Goal: Task Accomplishment & Management: Use online tool/utility

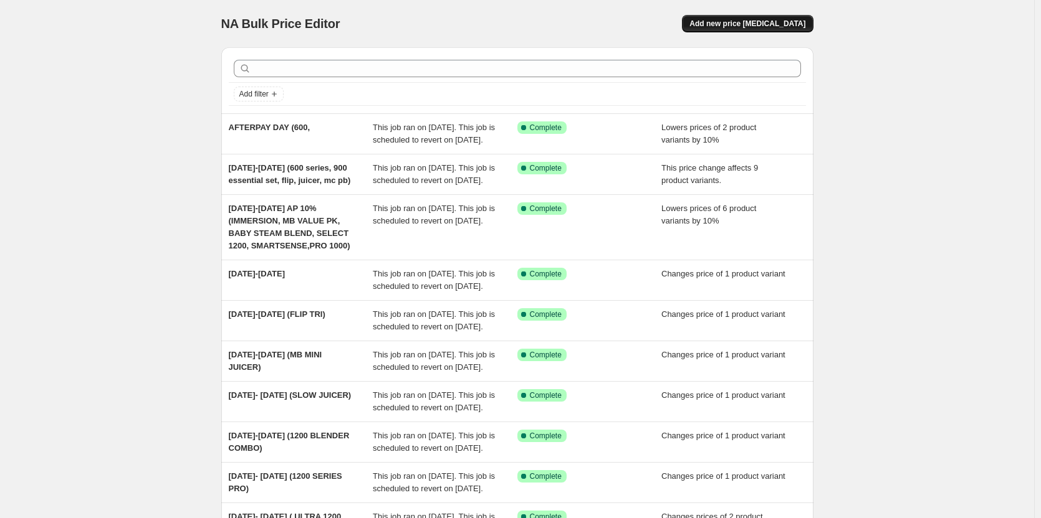
click at [727, 25] on span "Add new price [MEDICAL_DATA]" at bounding box center [747, 24] width 116 height 10
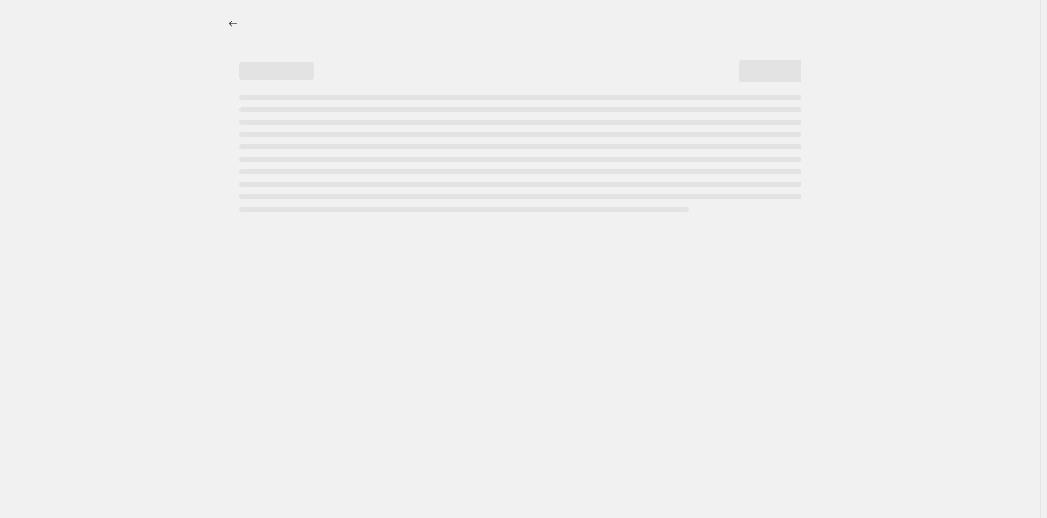
select select "percentage"
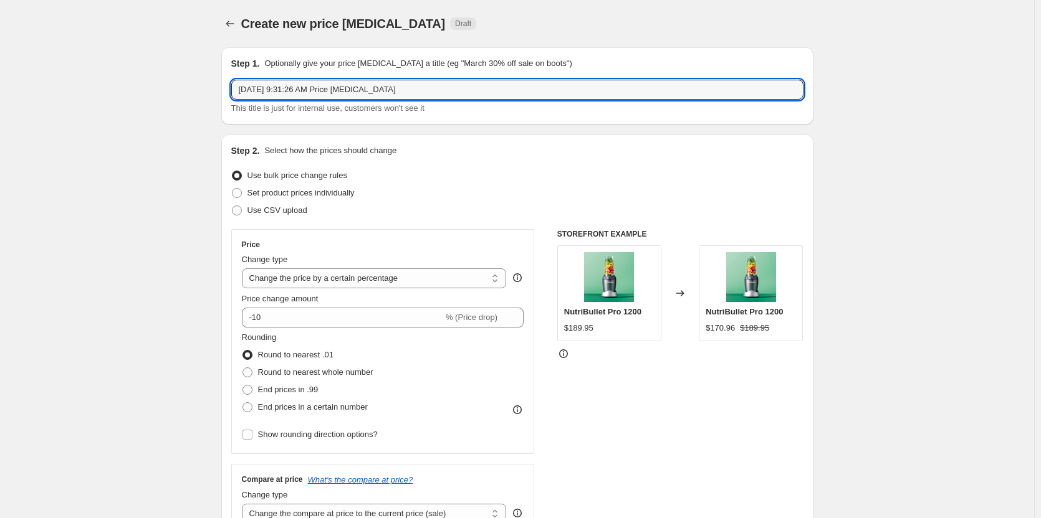
drag, startPoint x: 440, startPoint y: 94, endPoint x: 168, endPoint y: 89, distance: 272.4
type input "a"
click at [284, 88] on input "AFTERPAY NAJIC JUICER BLK" at bounding box center [517, 90] width 572 height 20
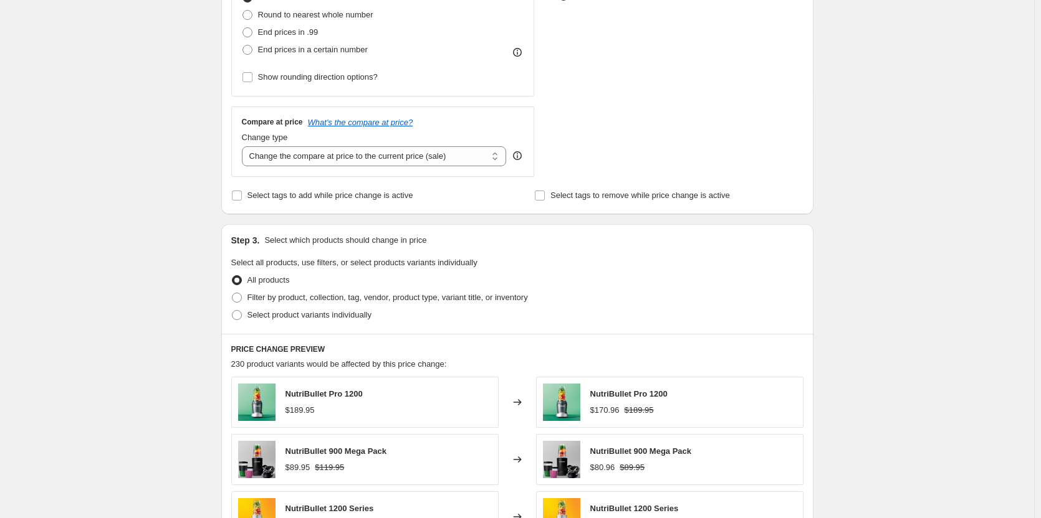
scroll to position [436, 0]
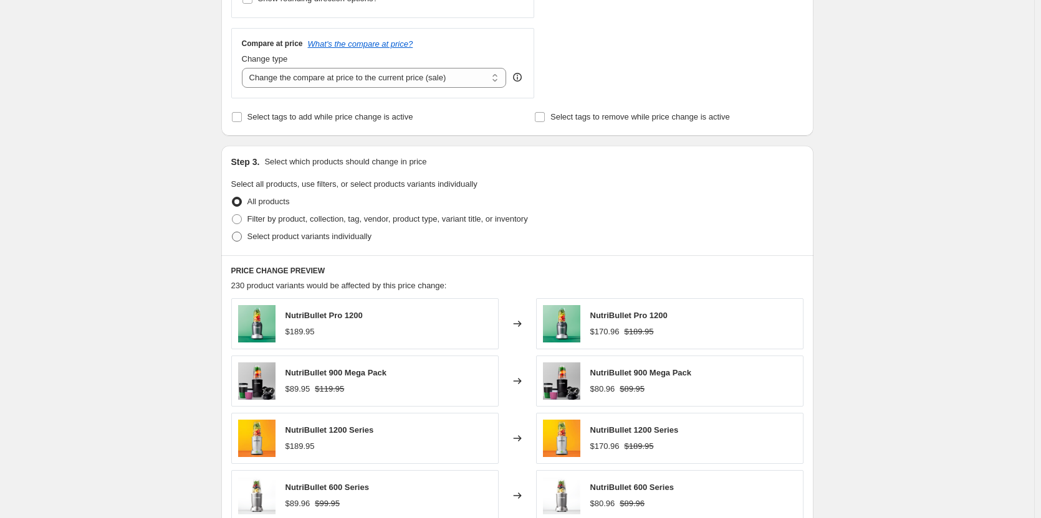
type input "AFTERPAY MAJIC JUICER BLK"
click at [242, 237] on span at bounding box center [237, 237] width 10 height 10
click at [232, 232] on input "Select product variants individually" at bounding box center [232, 232] width 1 height 1
radio input "true"
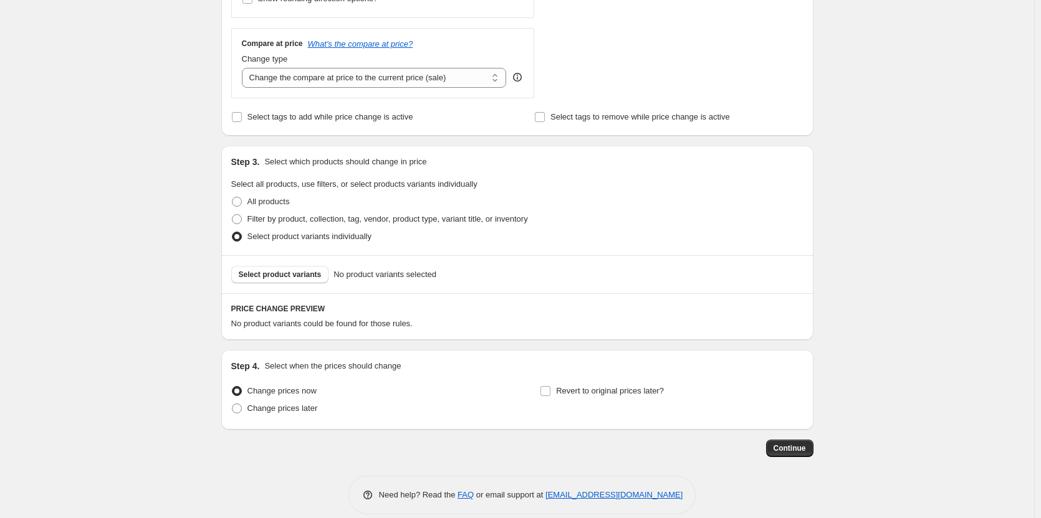
click at [284, 275] on span "Select product variants" at bounding box center [280, 275] width 83 height 10
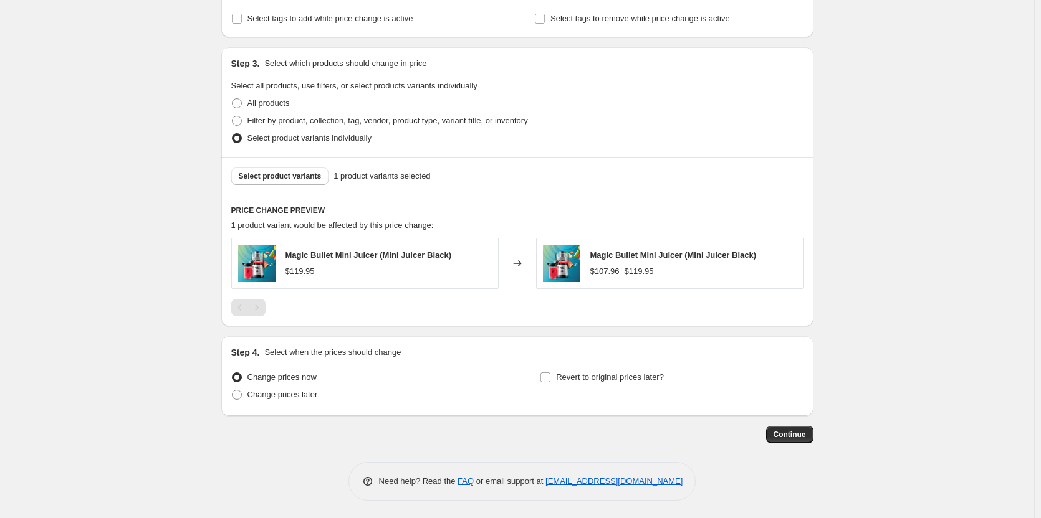
scroll to position [537, 0]
click at [550, 373] on input "Revert to original prices later?" at bounding box center [545, 376] width 10 height 10
checkbox input "true"
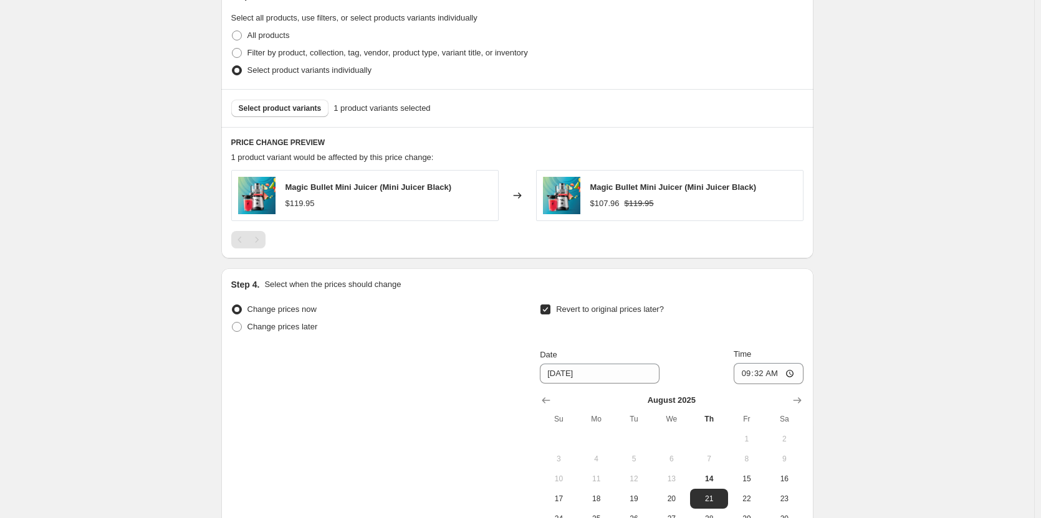
scroll to position [661, 0]
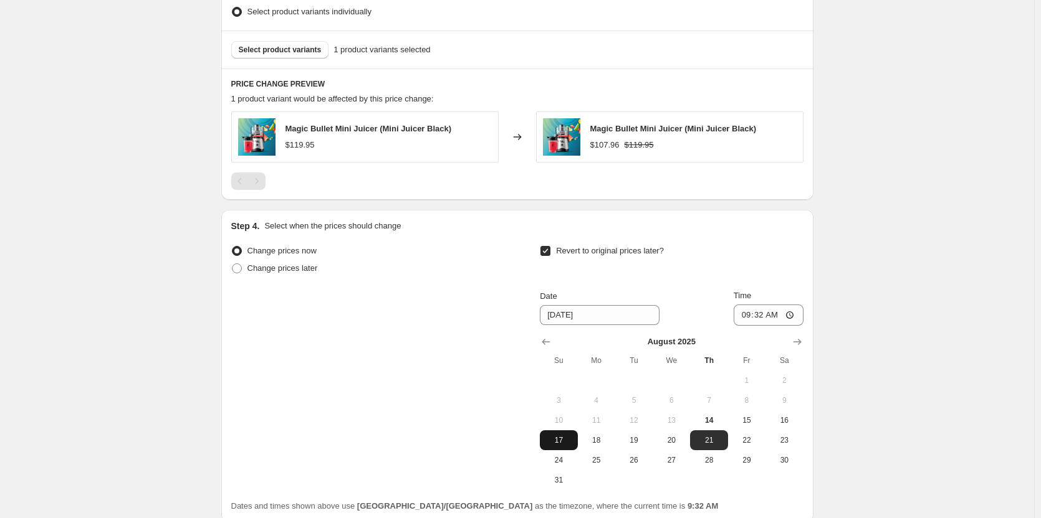
click at [567, 440] on span "17" at bounding box center [558, 441] width 27 height 10
type input "[DATE]"
click at [747, 310] on input "09:32" at bounding box center [768, 315] width 70 height 21
type input "23:59"
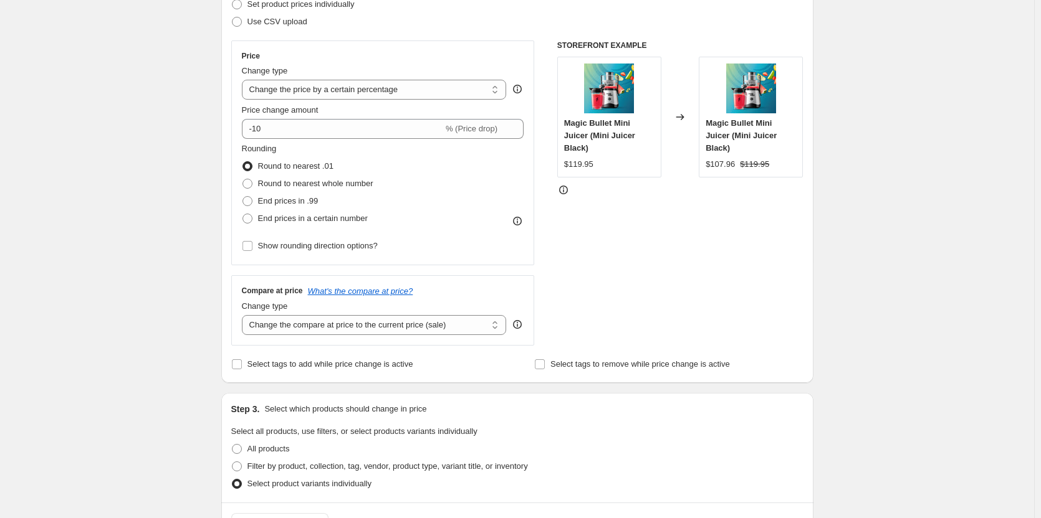
scroll to position [312, 0]
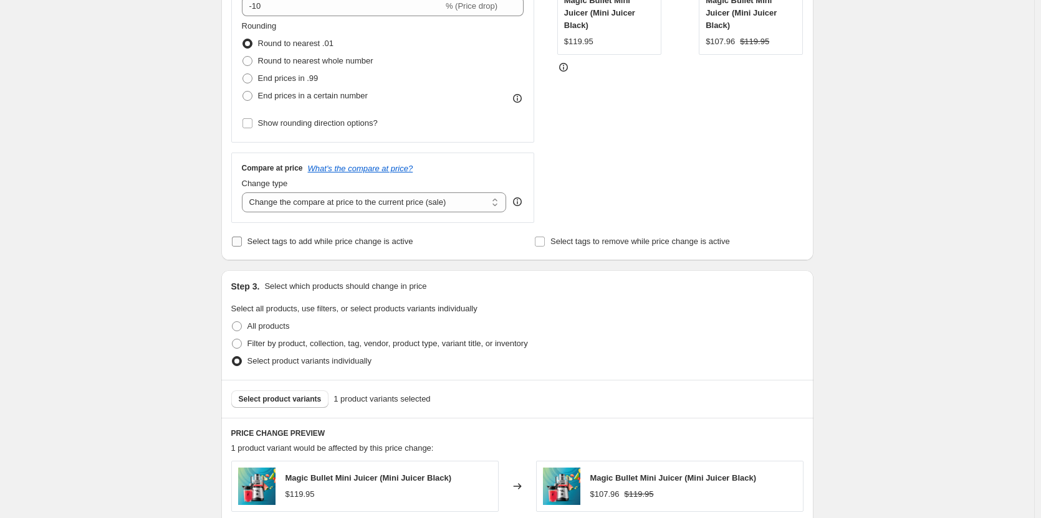
click at [242, 241] on input "Select tags to add while price change is active" at bounding box center [237, 242] width 10 height 10
checkbox input "true"
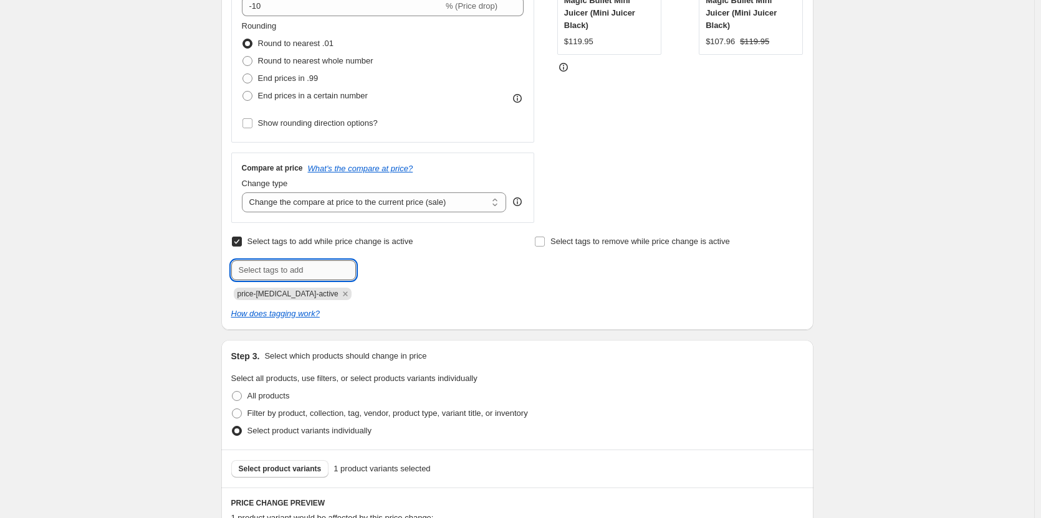
click at [313, 271] on input "text" at bounding box center [293, 270] width 125 height 20
type input "sale"
click at [385, 272] on span "Add sale" at bounding box center [381, 269] width 31 height 10
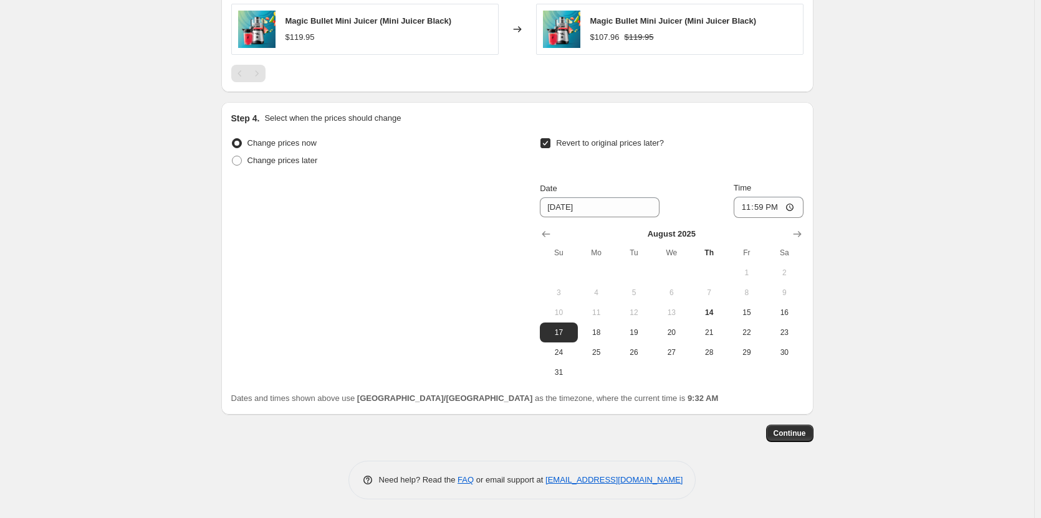
scroll to position [839, 0]
click at [791, 432] on span "Continue" at bounding box center [789, 434] width 32 height 10
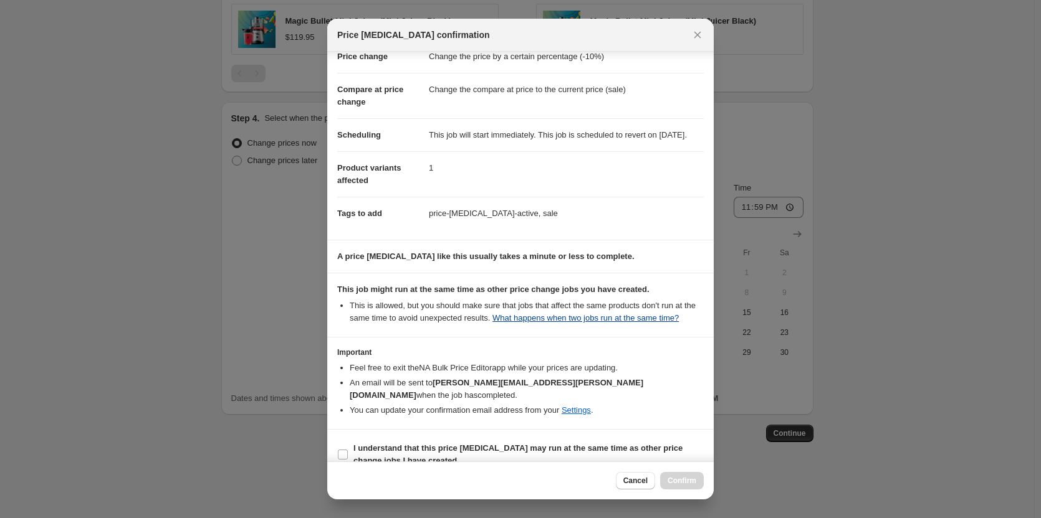
scroll to position [52, 0]
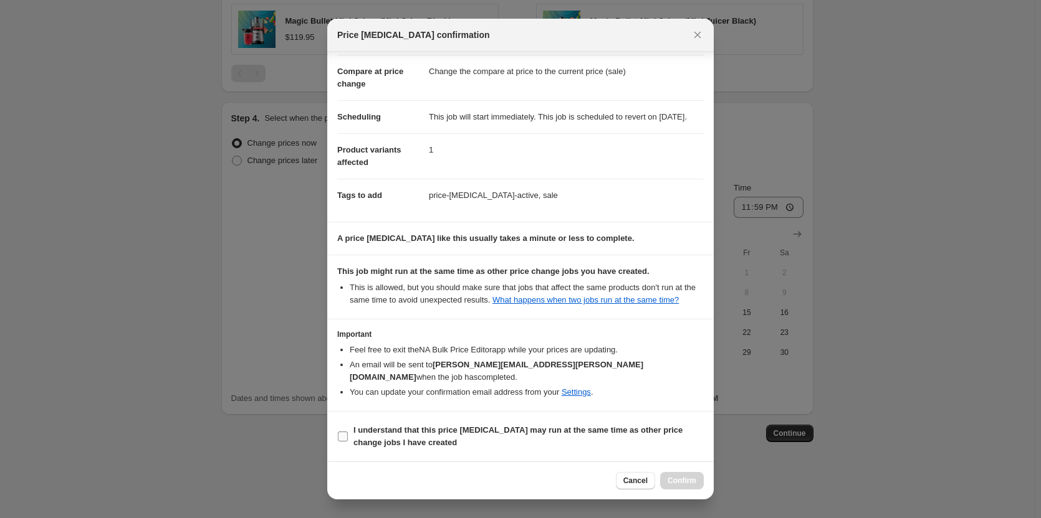
click at [344, 432] on input "I understand that this price [MEDICAL_DATA] may run at the same time as other p…" at bounding box center [343, 437] width 10 height 10
checkbox input "true"
click at [669, 480] on span "Confirm" at bounding box center [681, 481] width 29 height 10
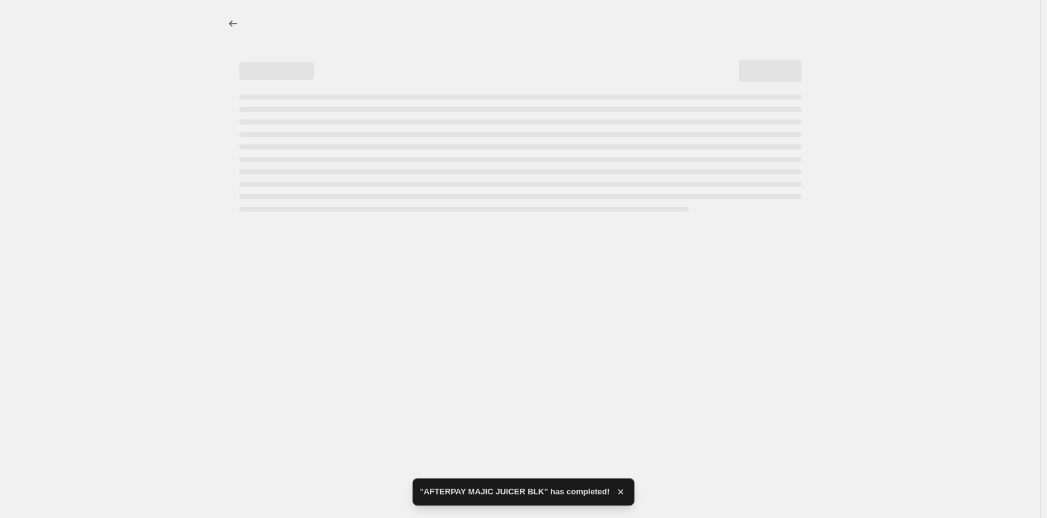
select select "percentage"
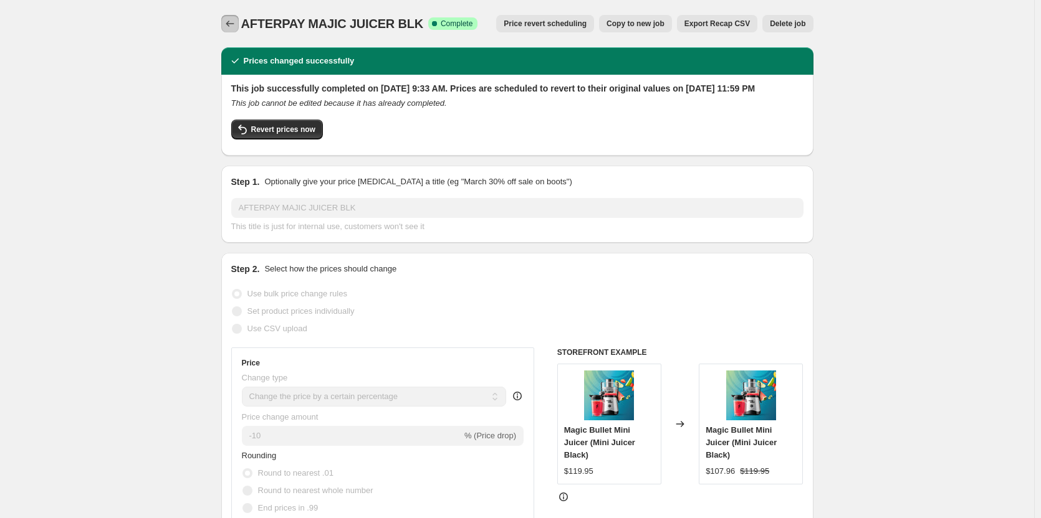
click at [234, 22] on icon "Price change jobs" at bounding box center [230, 23] width 12 height 12
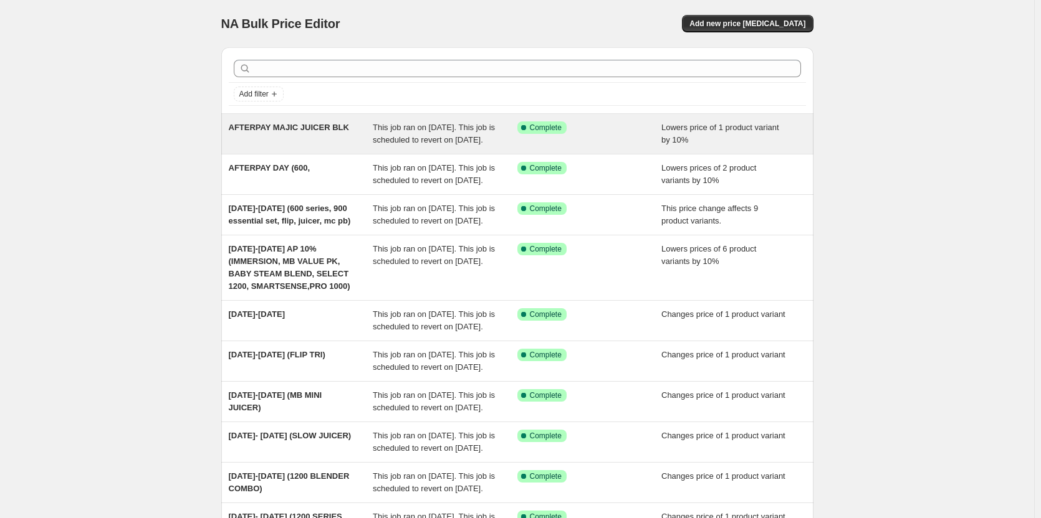
click at [299, 130] on span "AFTERPAY MAJIC JUICER BLK" at bounding box center [289, 127] width 120 height 9
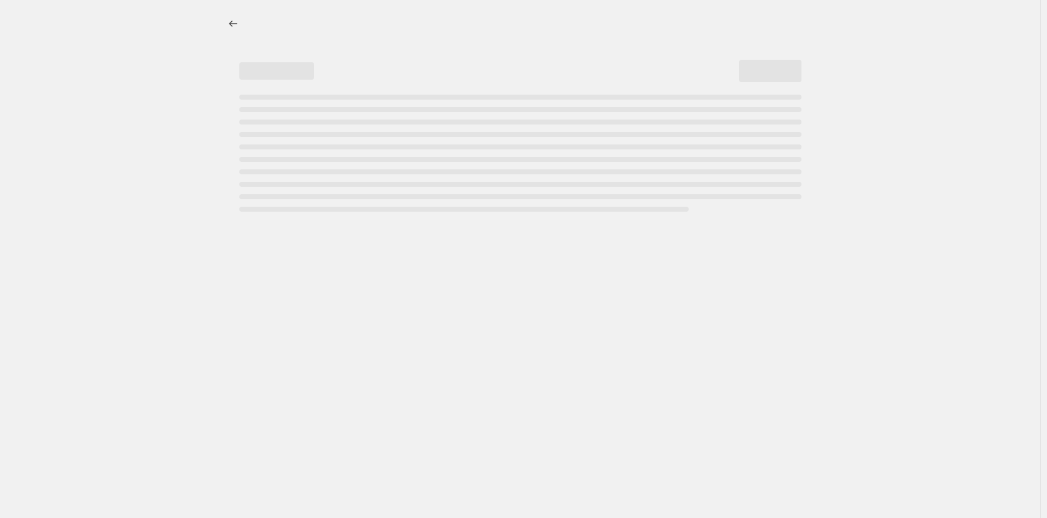
select select "percentage"
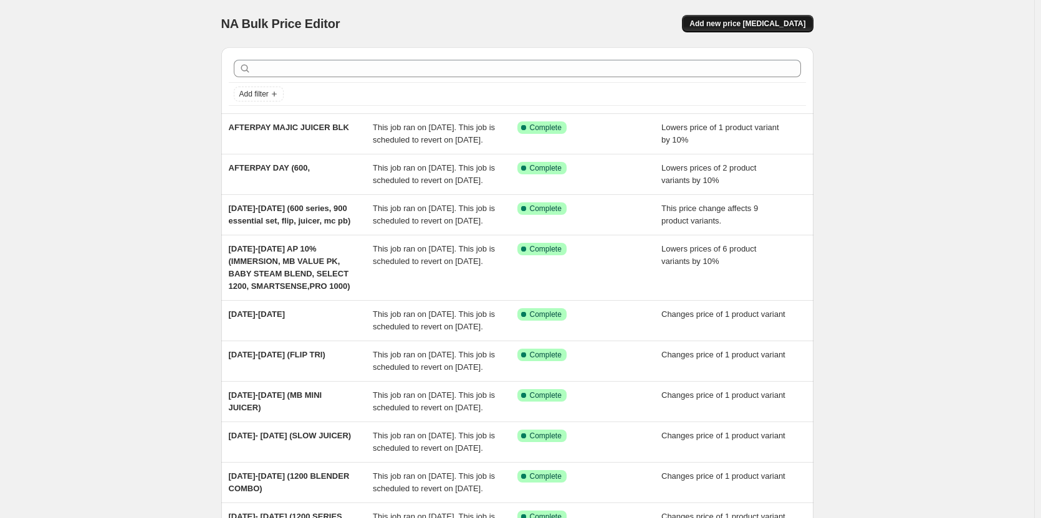
click at [744, 22] on span "Add new price [MEDICAL_DATA]" at bounding box center [747, 24] width 116 height 10
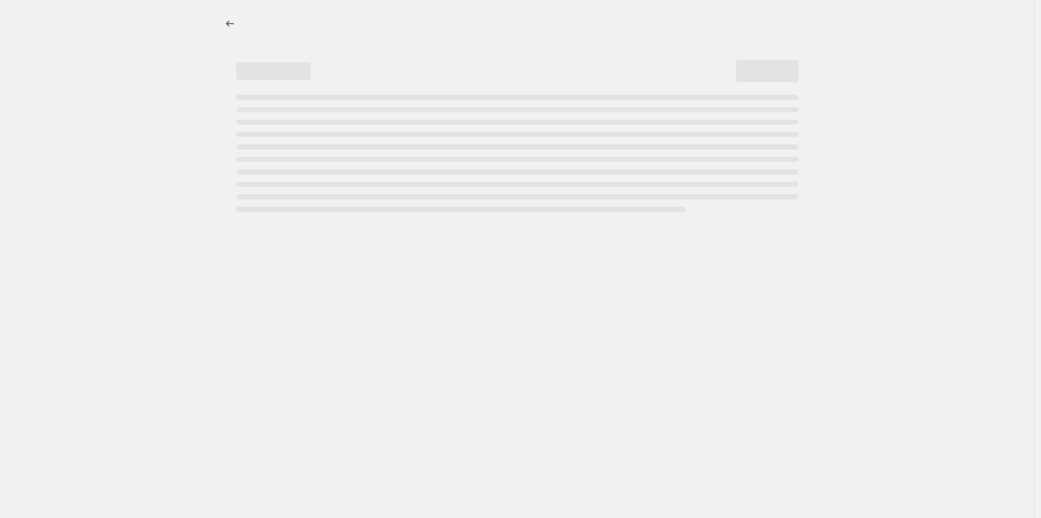
select select "percentage"
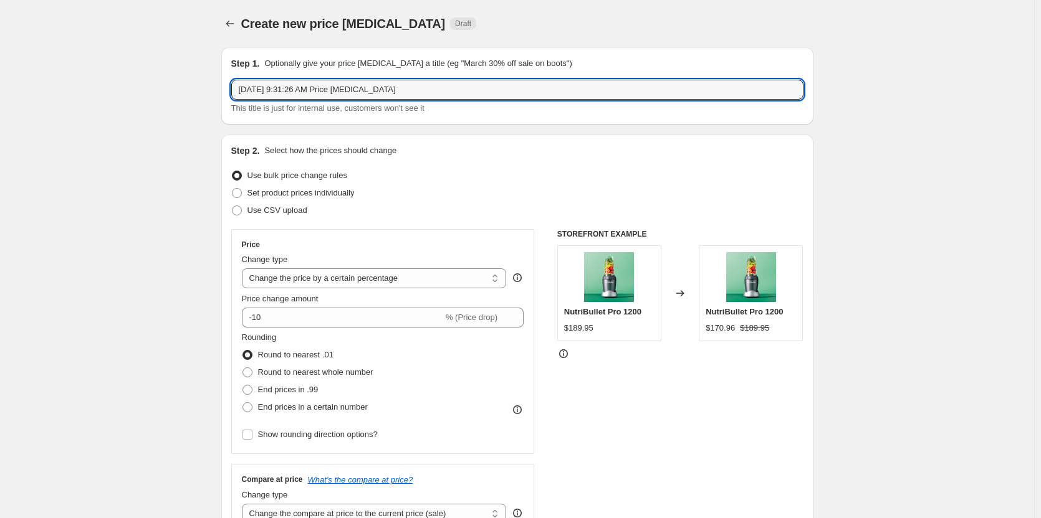
drag, startPoint x: 414, startPoint y: 92, endPoint x: 165, endPoint y: 100, distance: 249.4
type input "M"
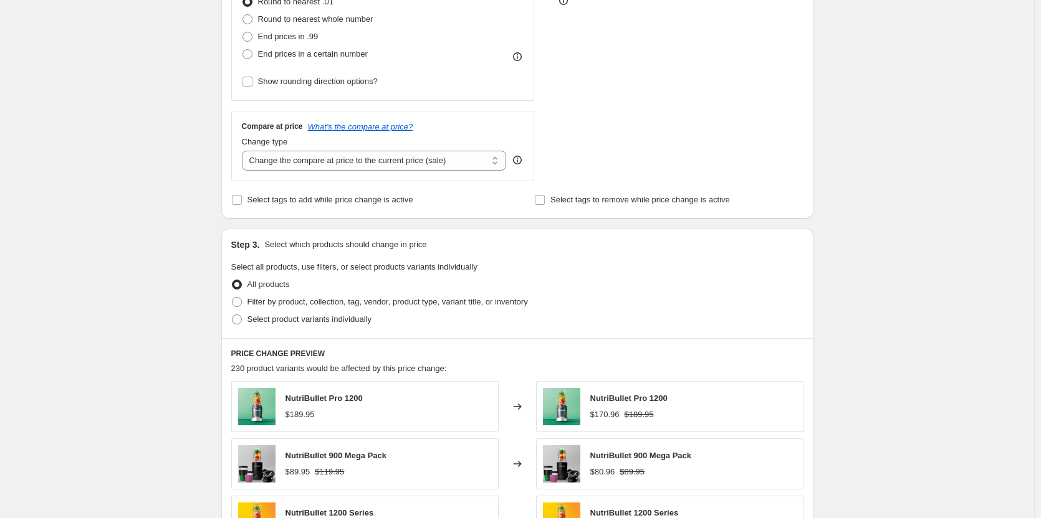
scroll to position [374, 0]
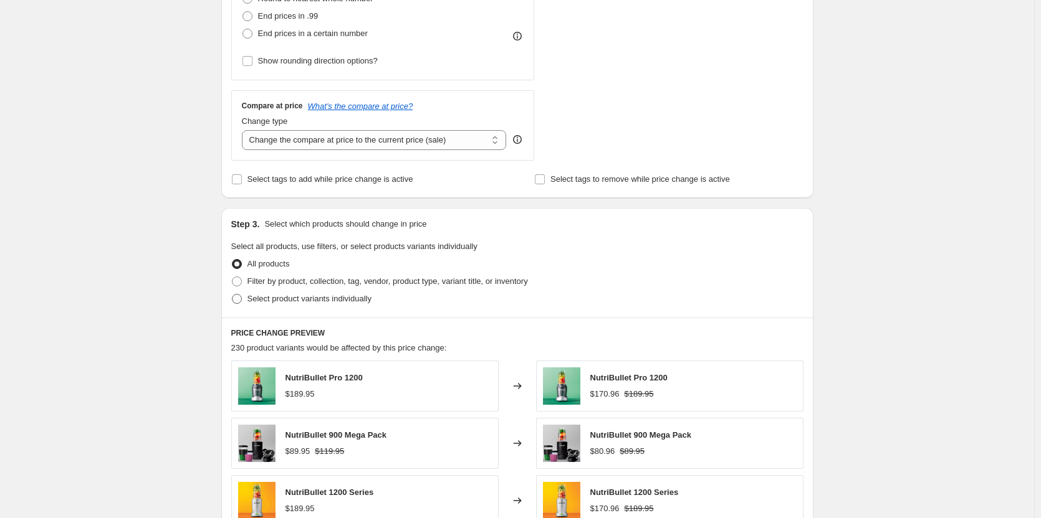
type input "JUICER AFTERPAY"
click at [241, 303] on span at bounding box center [237, 299] width 10 height 10
click at [232, 295] on input "Select product variants individually" at bounding box center [232, 294] width 1 height 1
radio input "true"
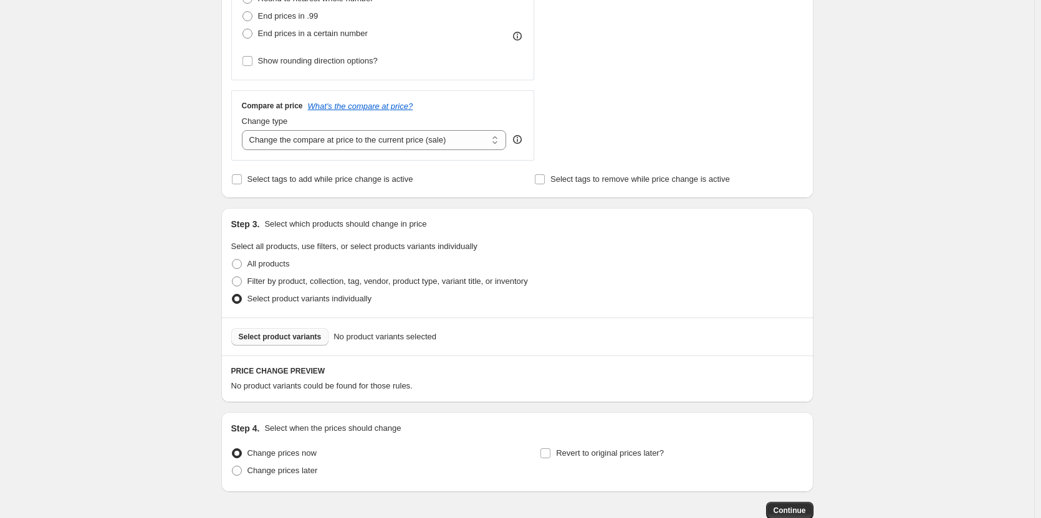
click at [290, 341] on span "Select product variants" at bounding box center [280, 337] width 83 height 10
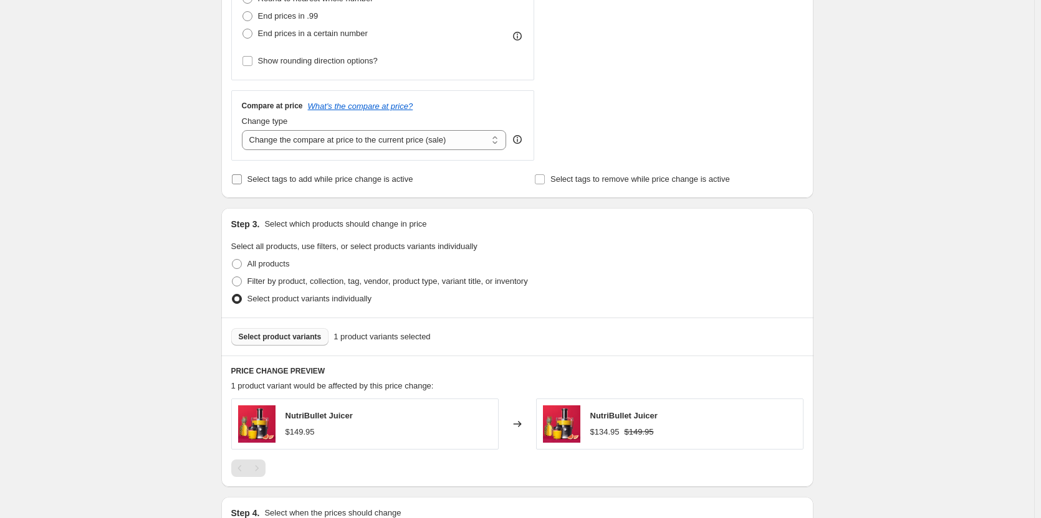
click at [241, 183] on input "Select tags to add while price change is active" at bounding box center [237, 179] width 10 height 10
checkbox input "true"
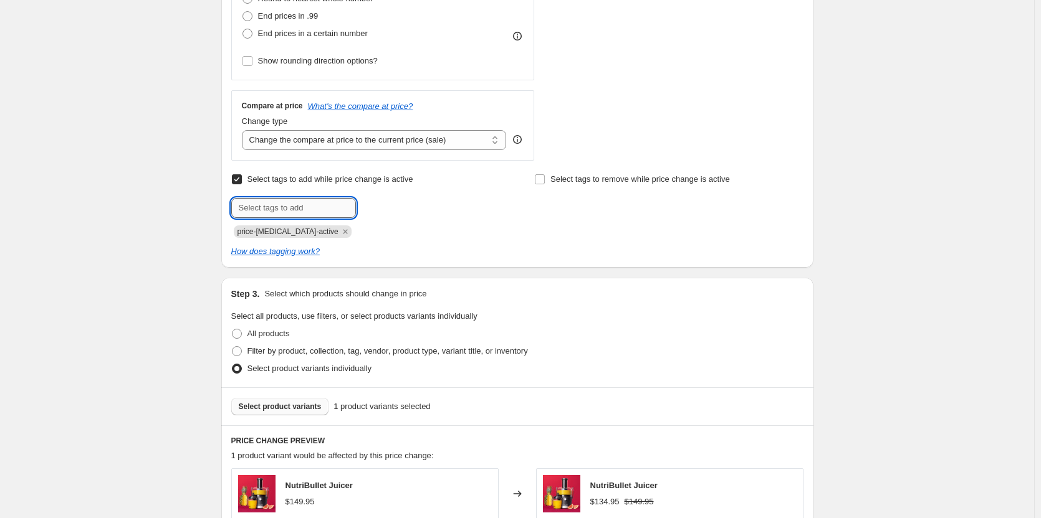
click at [291, 213] on input "text" at bounding box center [293, 208] width 125 height 20
type input "sale"
click at [388, 205] on span "sale" at bounding box center [390, 207] width 14 height 9
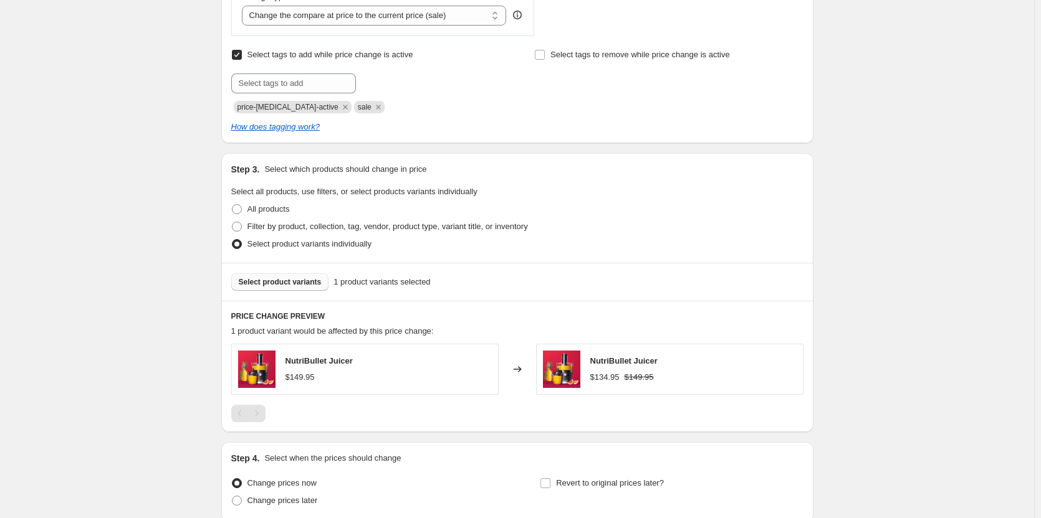
scroll to position [606, 0]
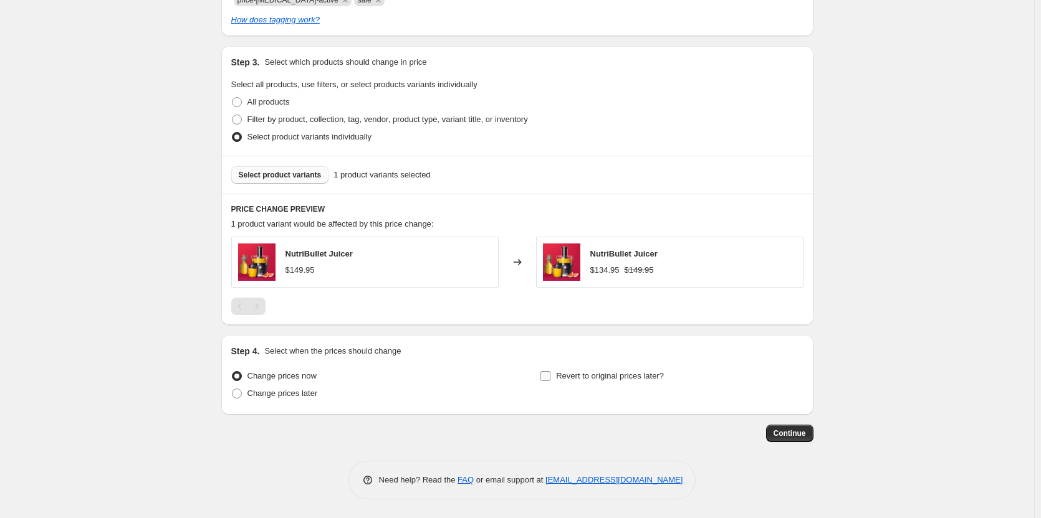
click at [548, 376] on input "Revert to original prices later?" at bounding box center [545, 376] width 10 height 10
checkbox input "true"
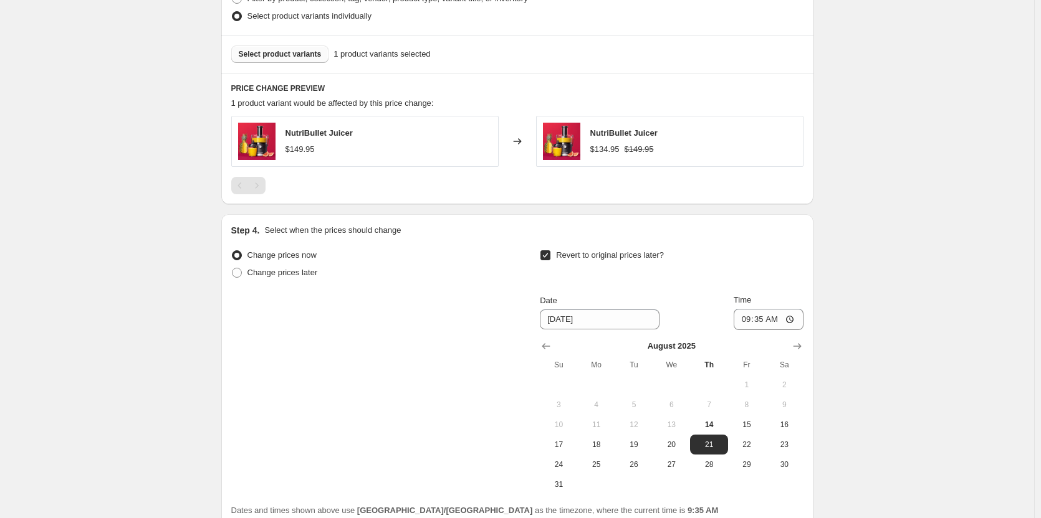
scroll to position [731, 0]
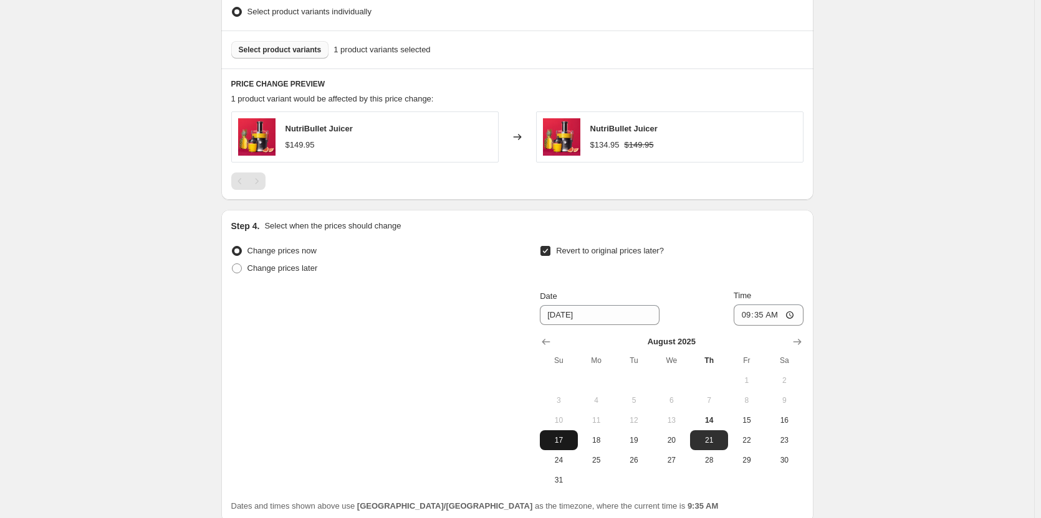
click at [566, 439] on span "17" at bounding box center [558, 441] width 27 height 10
type input "[DATE]"
click at [750, 316] on input "09:35" at bounding box center [768, 315] width 70 height 21
type input "23:59"
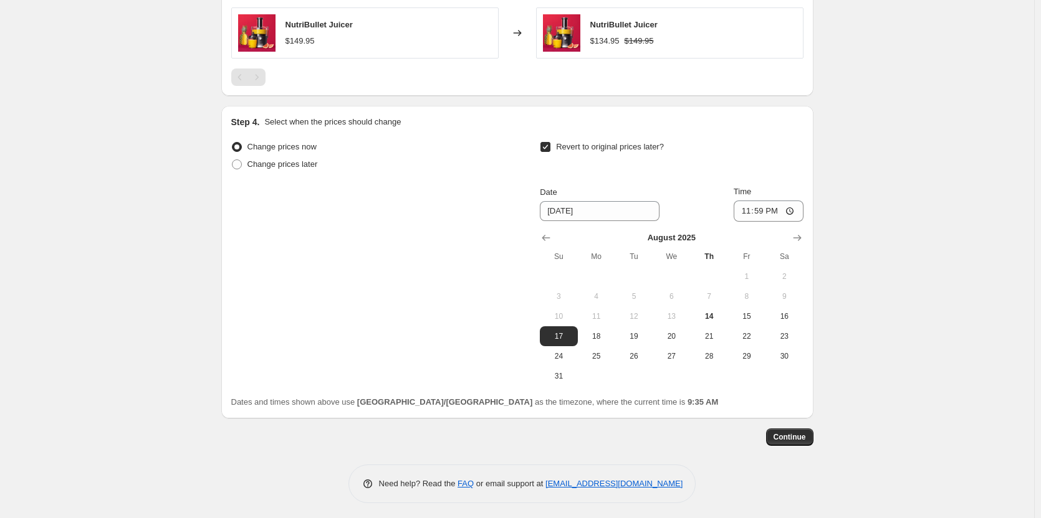
scroll to position [839, 0]
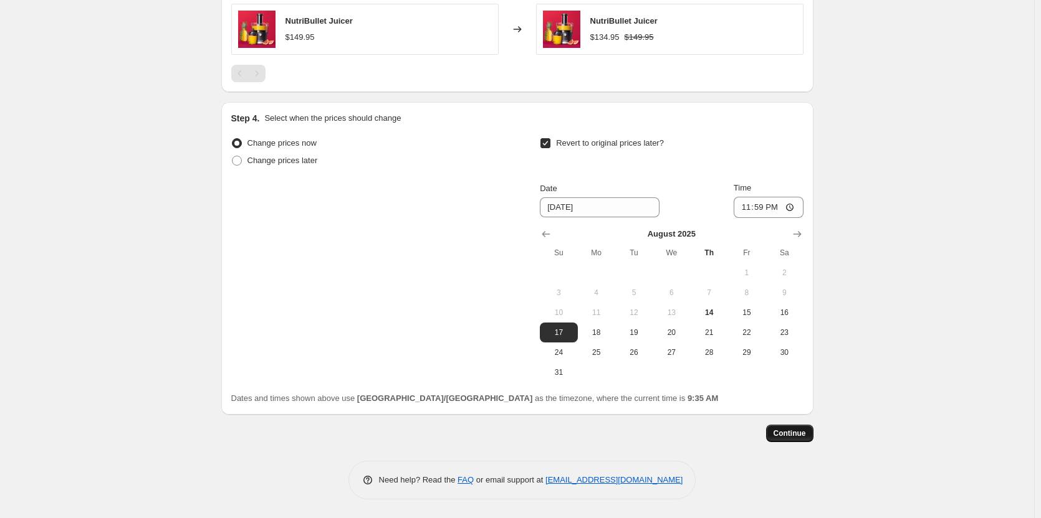
click at [785, 432] on span "Continue" at bounding box center [789, 434] width 32 height 10
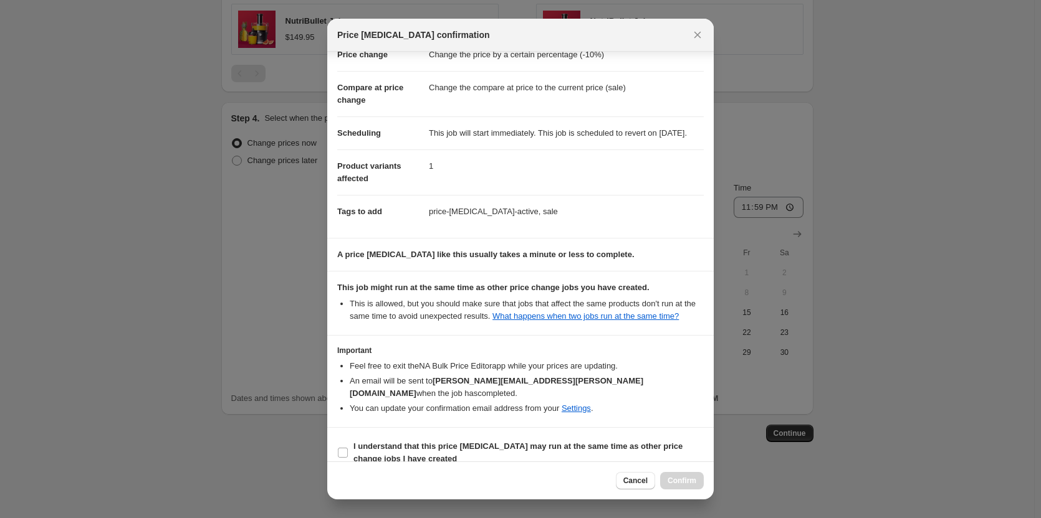
scroll to position [52, 0]
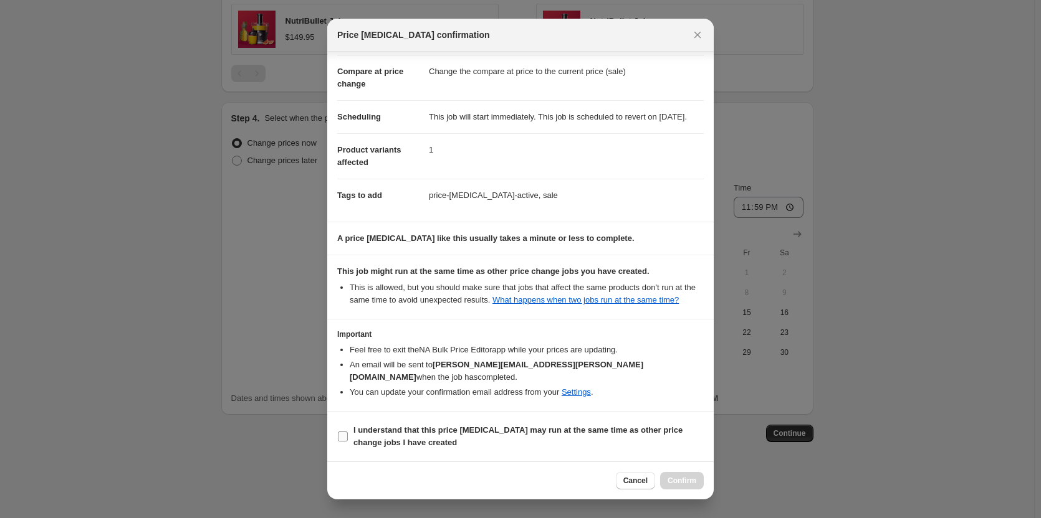
click at [346, 436] on input "I understand that this price [MEDICAL_DATA] may run at the same time as other p…" at bounding box center [343, 437] width 10 height 10
checkbox input "true"
click at [684, 484] on span "Confirm" at bounding box center [681, 481] width 29 height 10
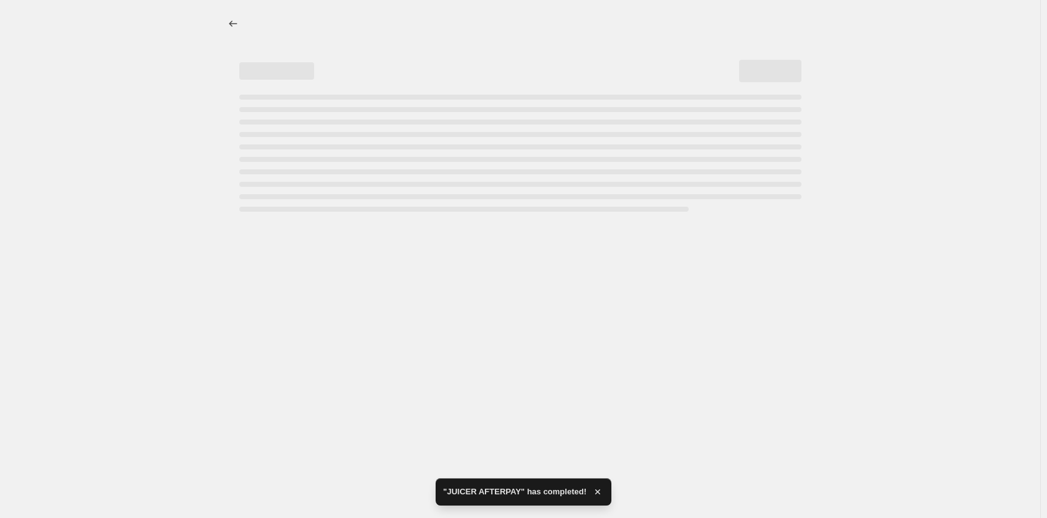
select select "percentage"
